Goal: Information Seeking & Learning: Learn about a topic

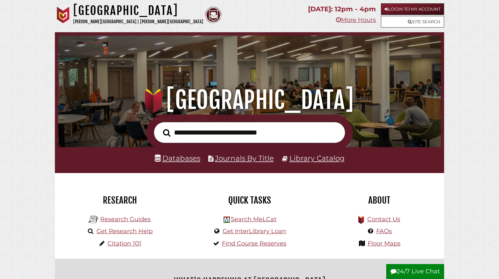
scroll to position [126, 379]
click at [166, 163] on link "Databases" at bounding box center [178, 158] width 46 height 9
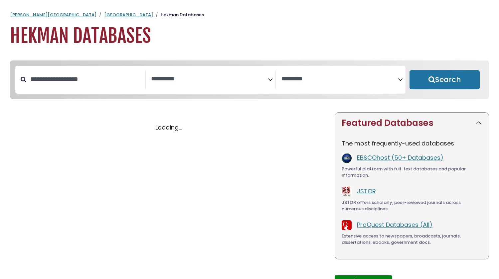
select select "Database Subject Filter"
select select "Database Vendors Filter"
select select "Database Subject Filter"
select select "Database Vendors Filter"
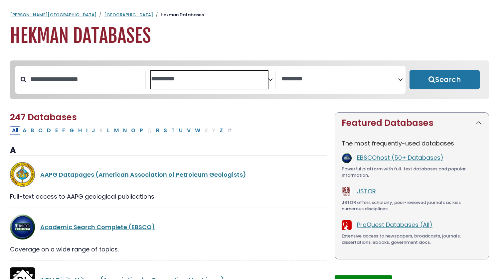
click at [266, 82] on textarea "Search" at bounding box center [209, 79] width 117 height 7
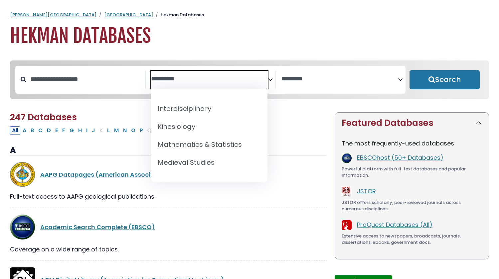
scroll to position [445, 0]
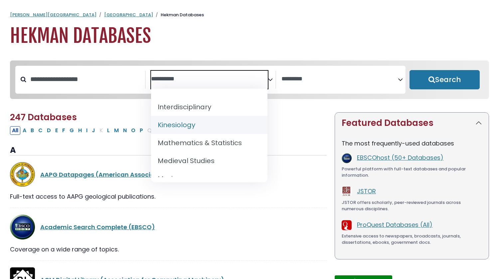
select select "*****"
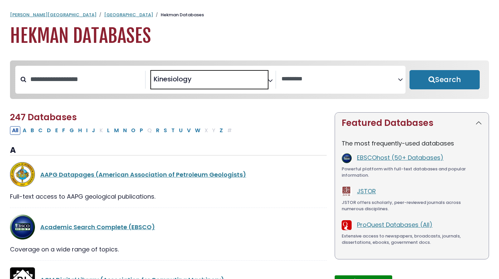
scroll to position [247, 0]
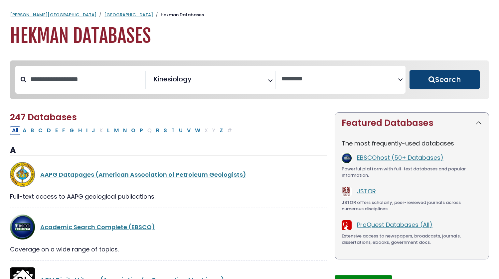
click at [441, 84] on button "Search" at bounding box center [445, 79] width 70 height 19
select select "Database Vendors Filter"
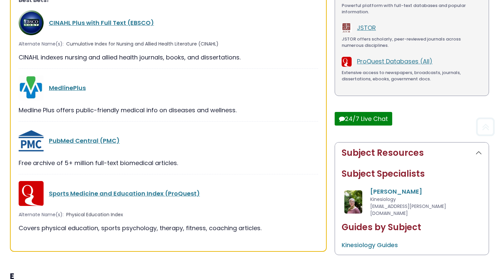
scroll to position [166, 0]
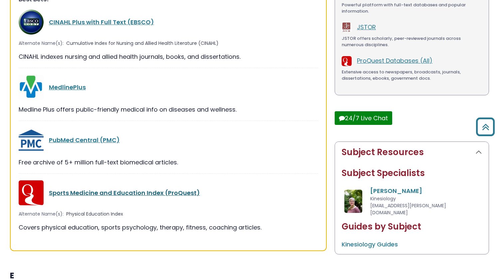
click at [155, 194] on link "Sports Medicine and Education Index (ProQuest)" at bounding box center [124, 193] width 151 height 8
